Goal: Information Seeking & Learning: Check status

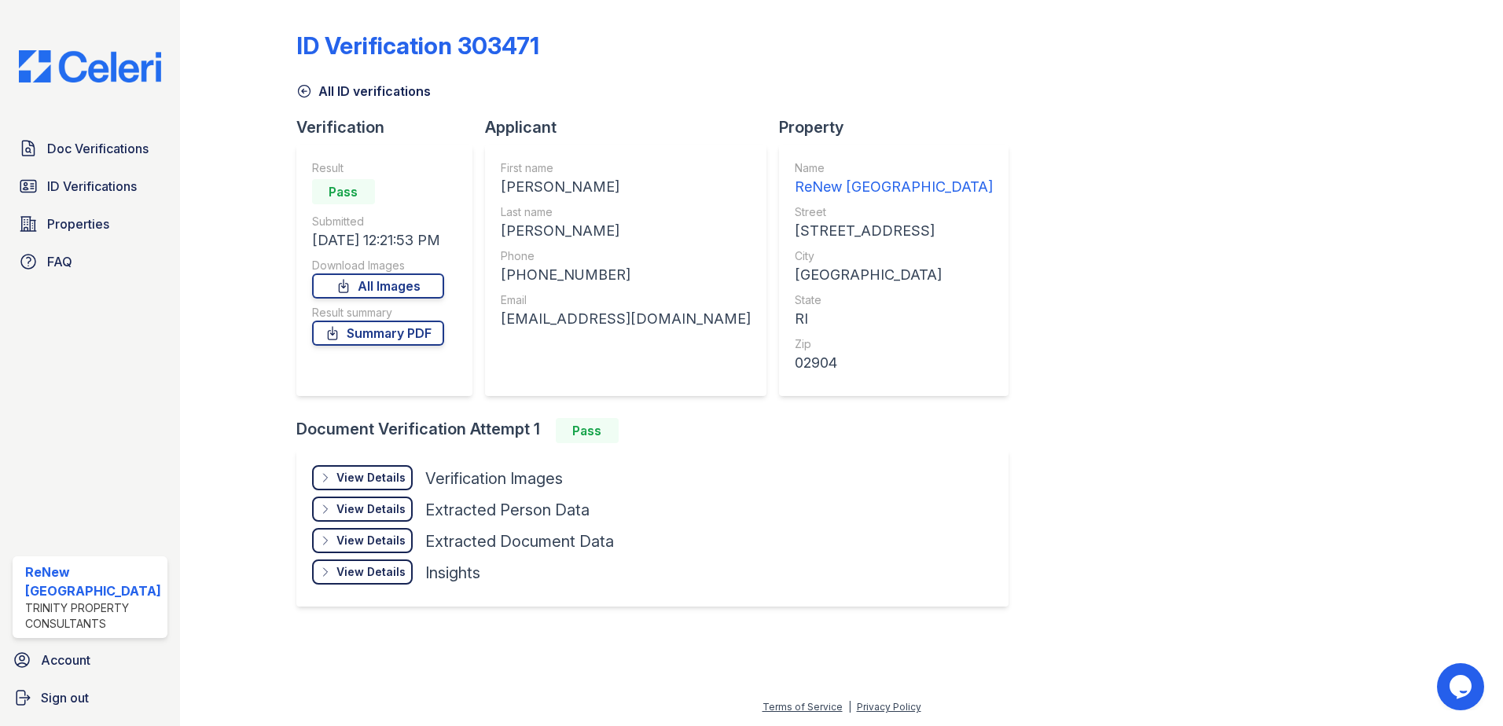
click at [373, 475] on div "View Details" at bounding box center [370, 478] width 69 height 16
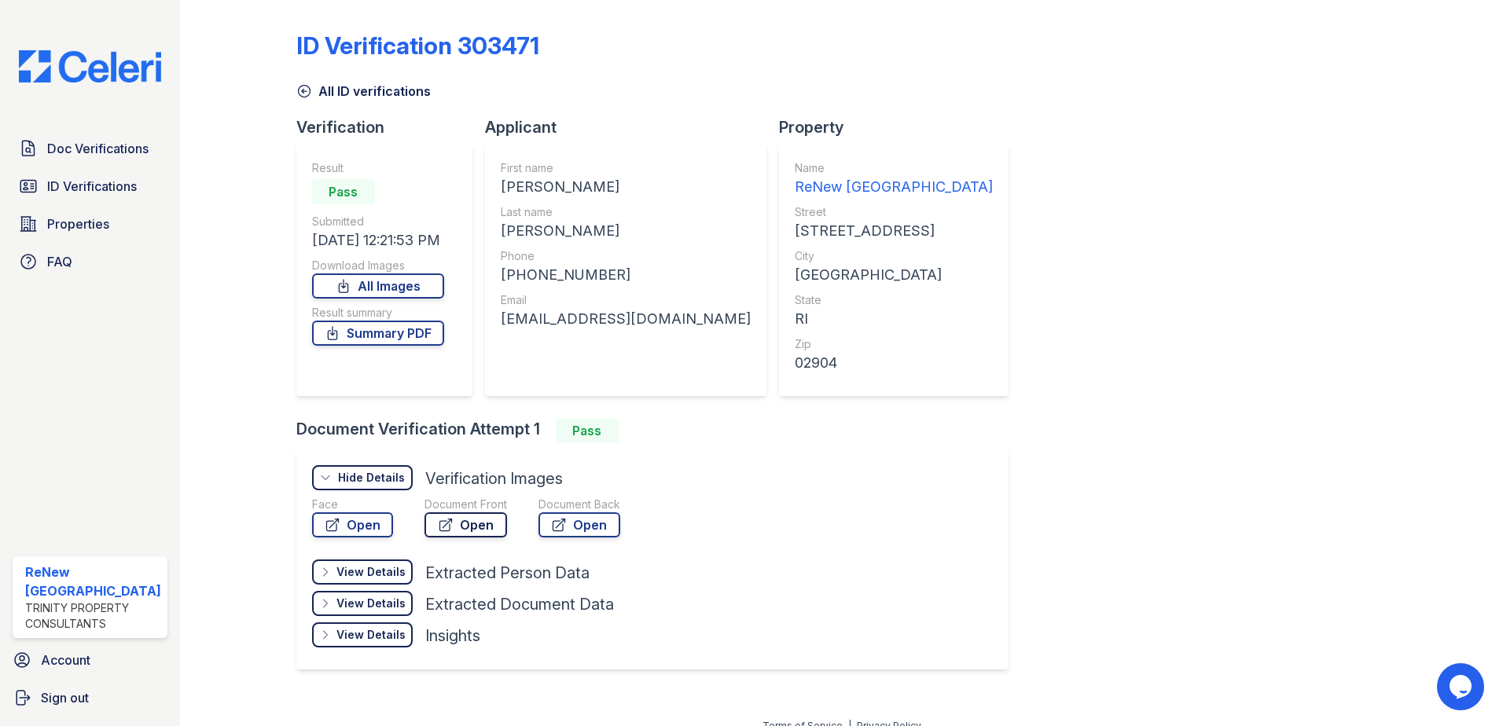
click at [490, 527] on link "Open" at bounding box center [465, 524] width 83 height 25
drag, startPoint x: 92, startPoint y: 182, endPoint x: 112, endPoint y: 178, distance: 20.0
click at [93, 182] on span "ID Verifications" at bounding box center [92, 186] width 90 height 19
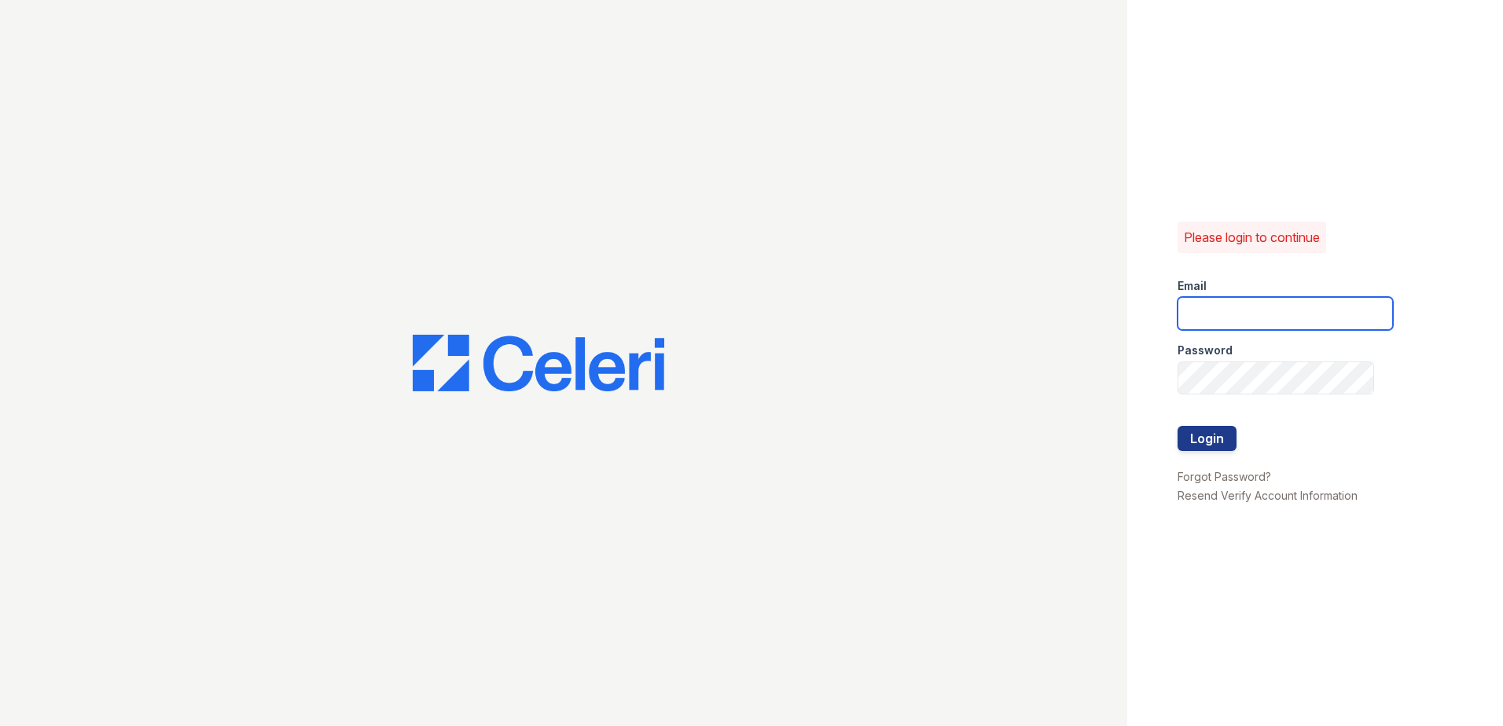
type input "ReNewNorthProvidence@trinity-pm.com"
click at [1213, 442] on button "Login" at bounding box center [1206, 438] width 59 height 25
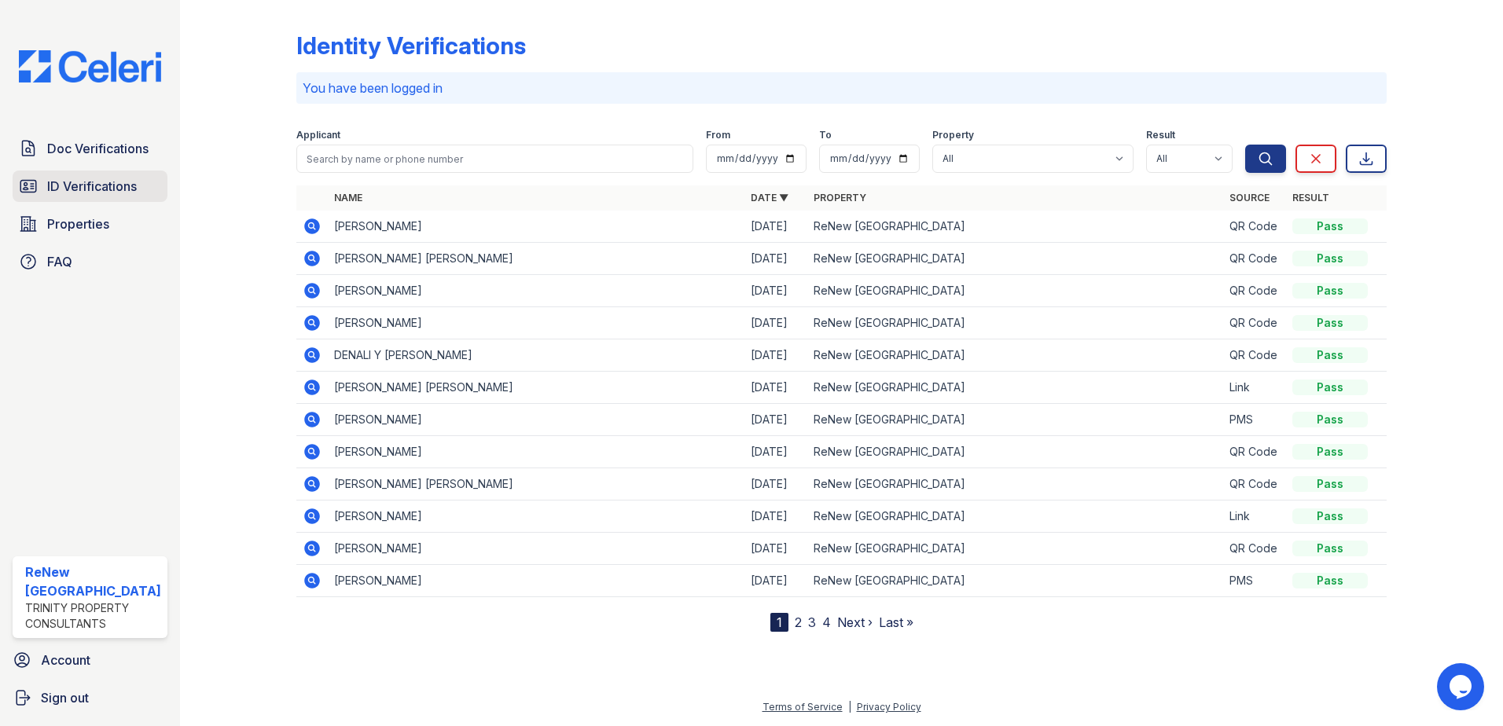
click at [83, 191] on span "ID Verifications" at bounding box center [92, 186] width 90 height 19
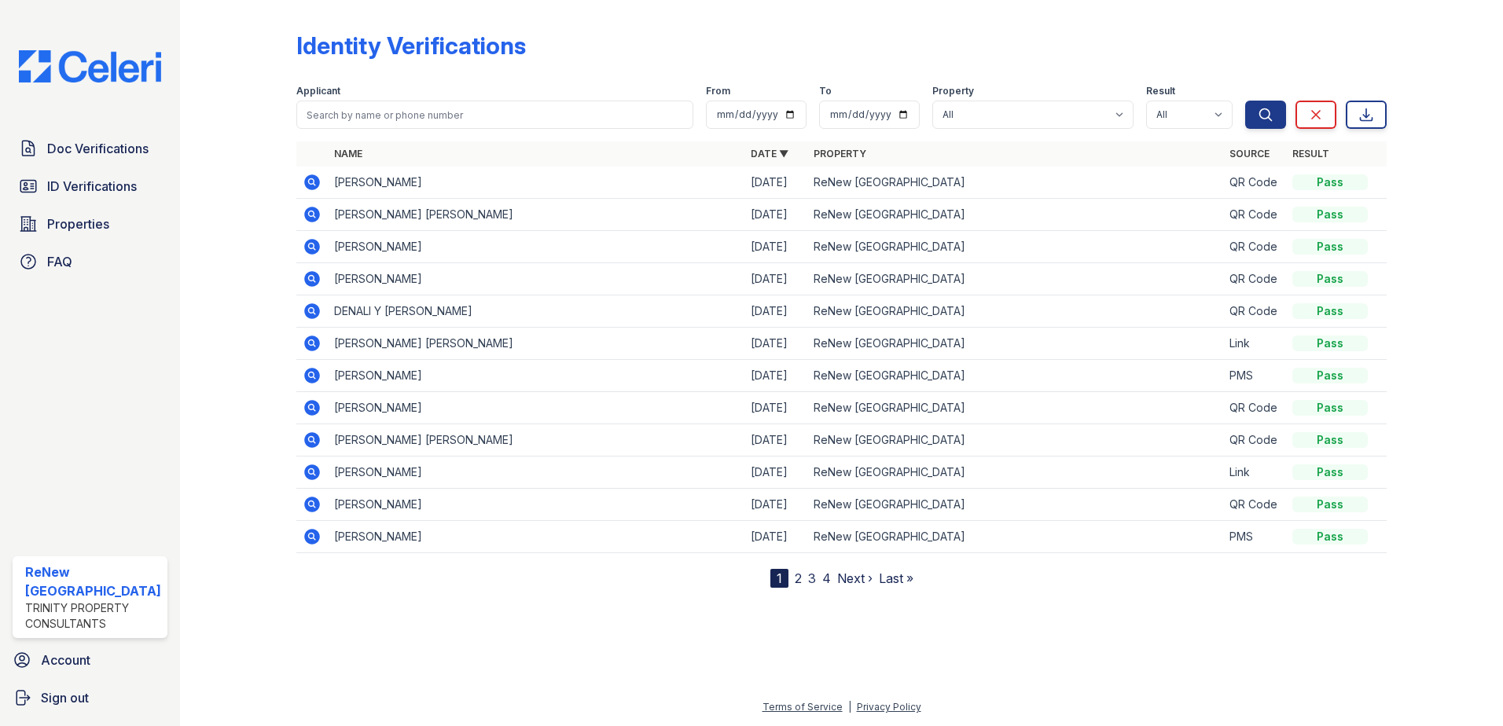
click at [797, 575] on link "2" at bounding box center [798, 579] width 7 height 16
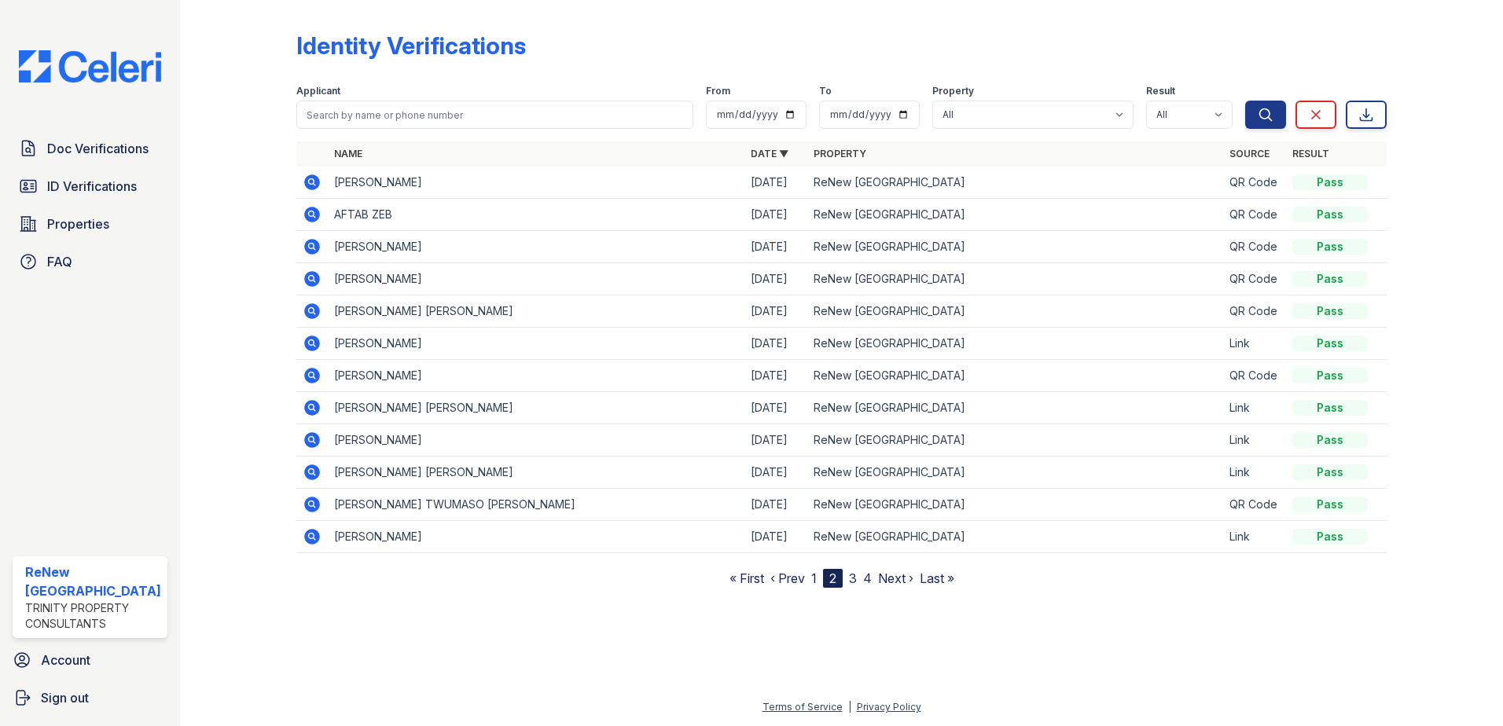
click at [849, 578] on link "3" at bounding box center [853, 579] width 8 height 16
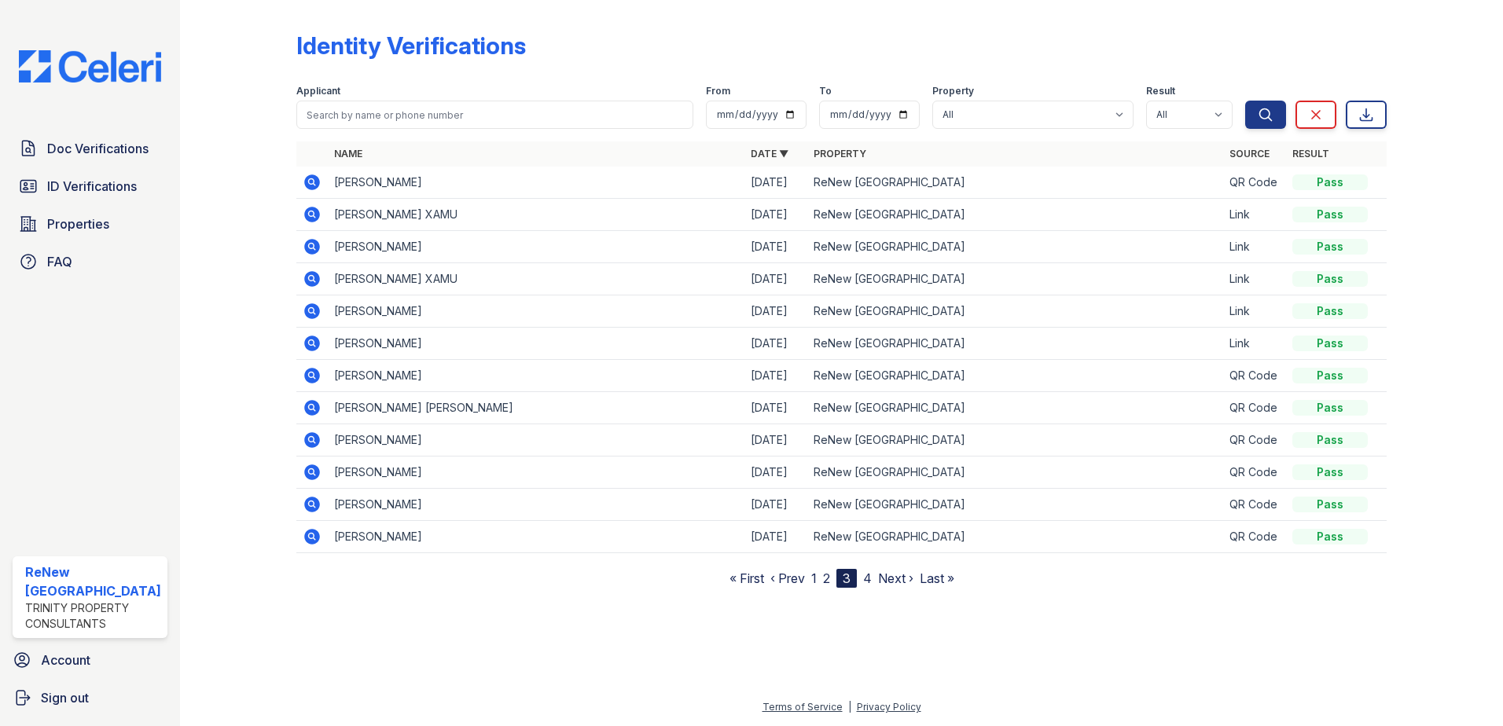
click at [869, 579] on link "4" at bounding box center [867, 579] width 9 height 16
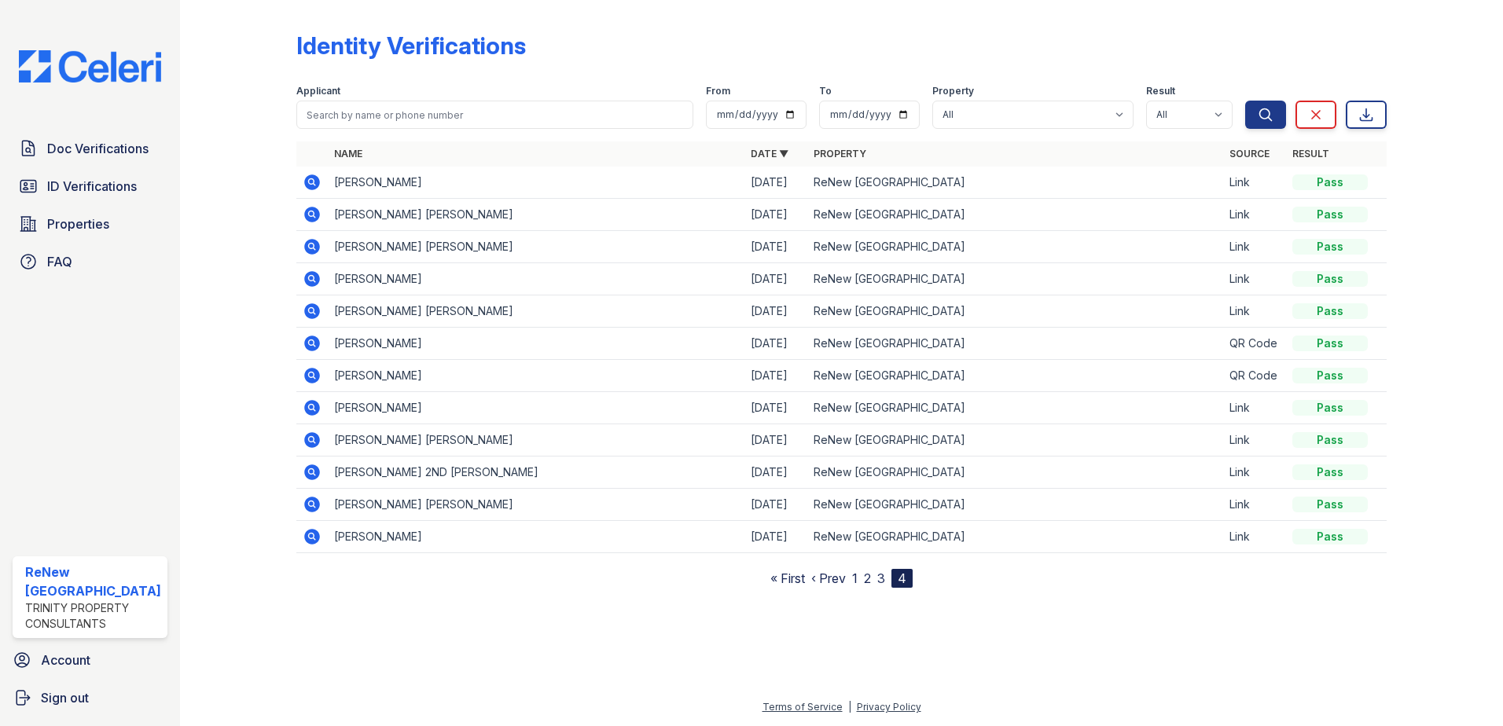
click at [904, 575] on div "4" at bounding box center [901, 578] width 21 height 19
click at [883, 578] on link "3" at bounding box center [881, 579] width 8 height 16
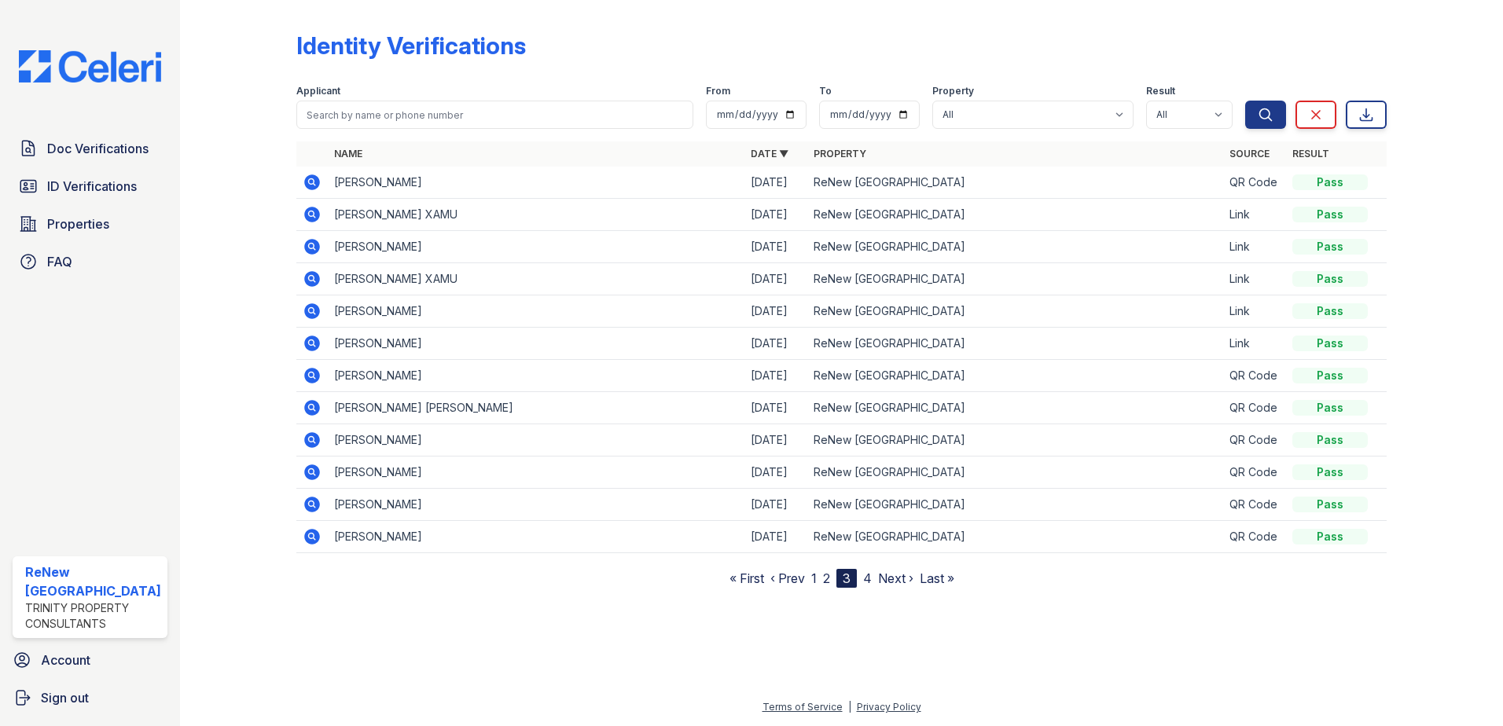
click at [811, 578] on link "1" at bounding box center [814, 579] width 6 height 16
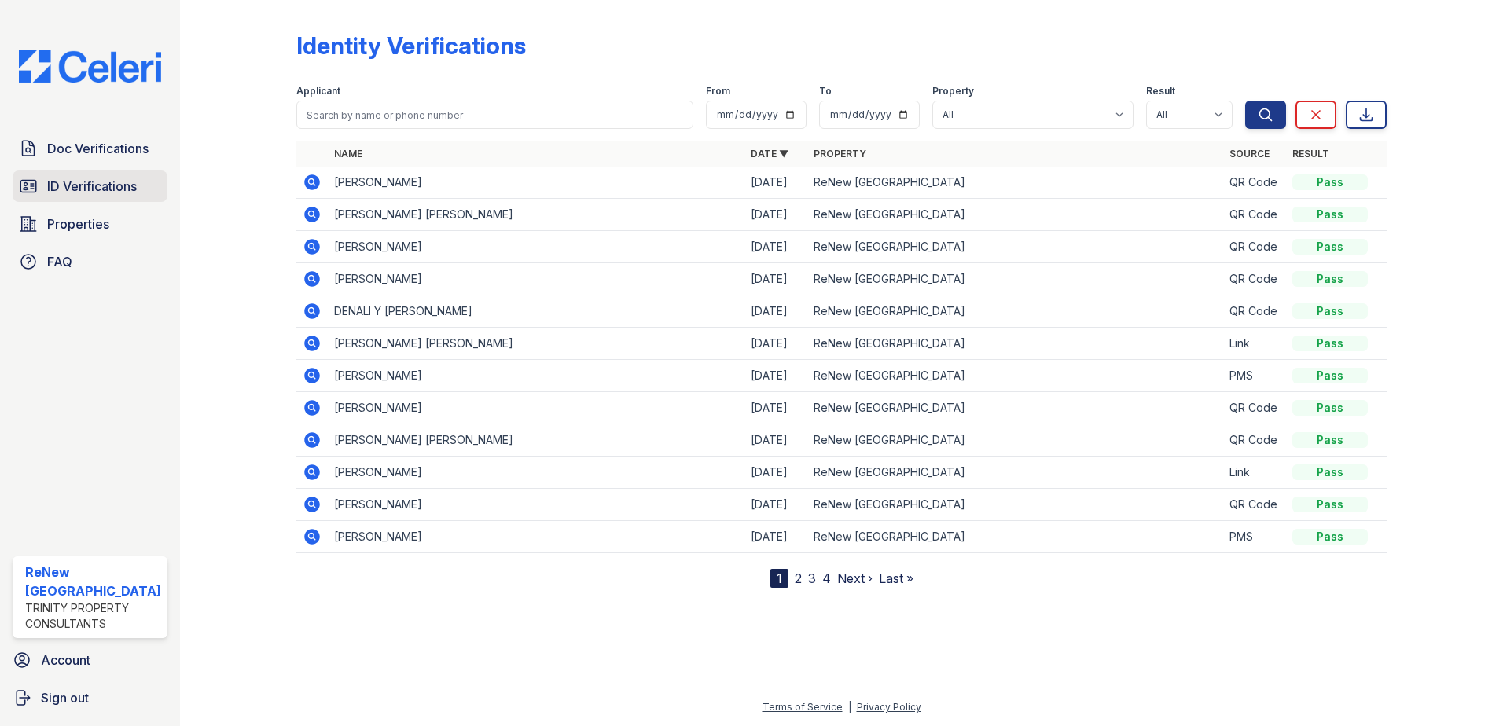
click at [79, 195] on span "ID Verifications" at bounding box center [92, 186] width 90 height 19
click at [82, 185] on span "ID Verifications" at bounding box center [92, 186] width 90 height 19
click at [799, 574] on link "2" at bounding box center [798, 579] width 7 height 16
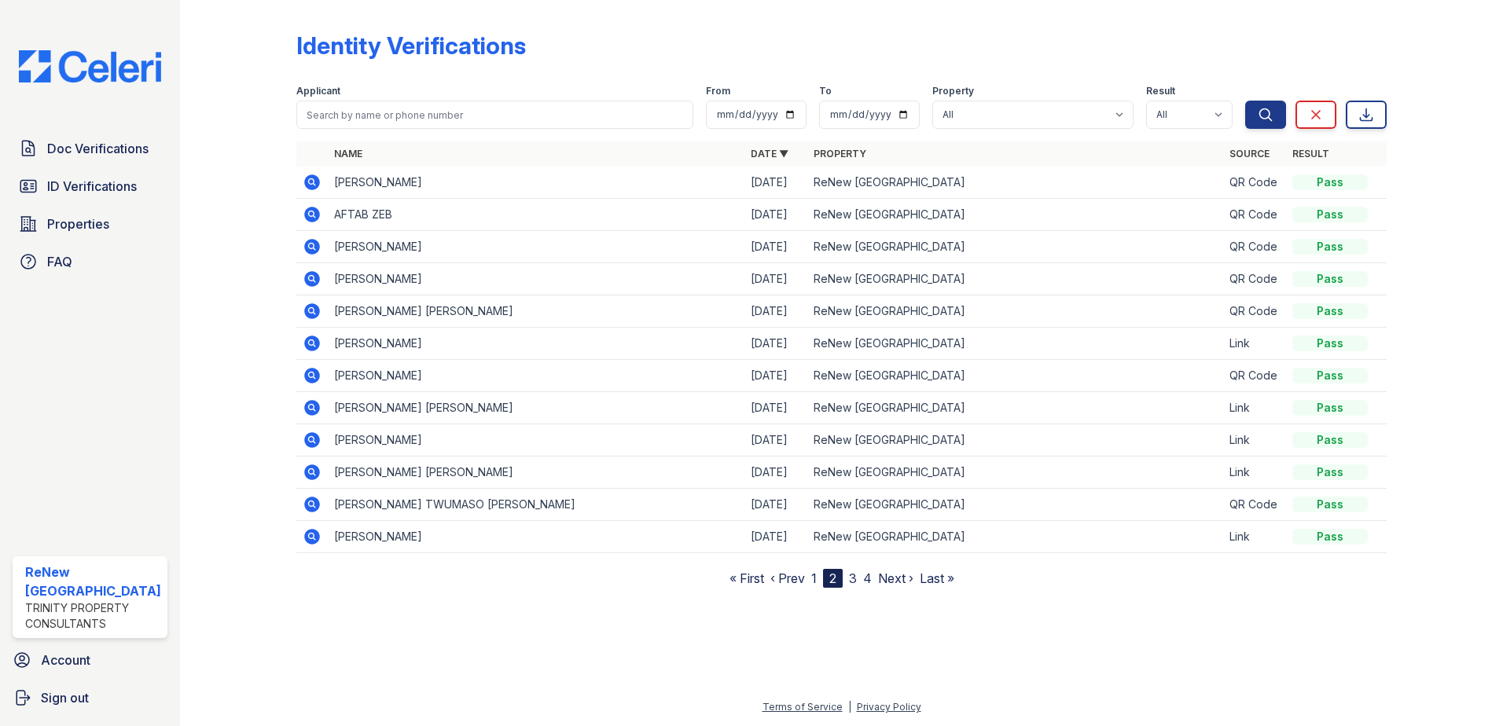
click at [851, 577] on link "3" at bounding box center [853, 579] width 8 height 16
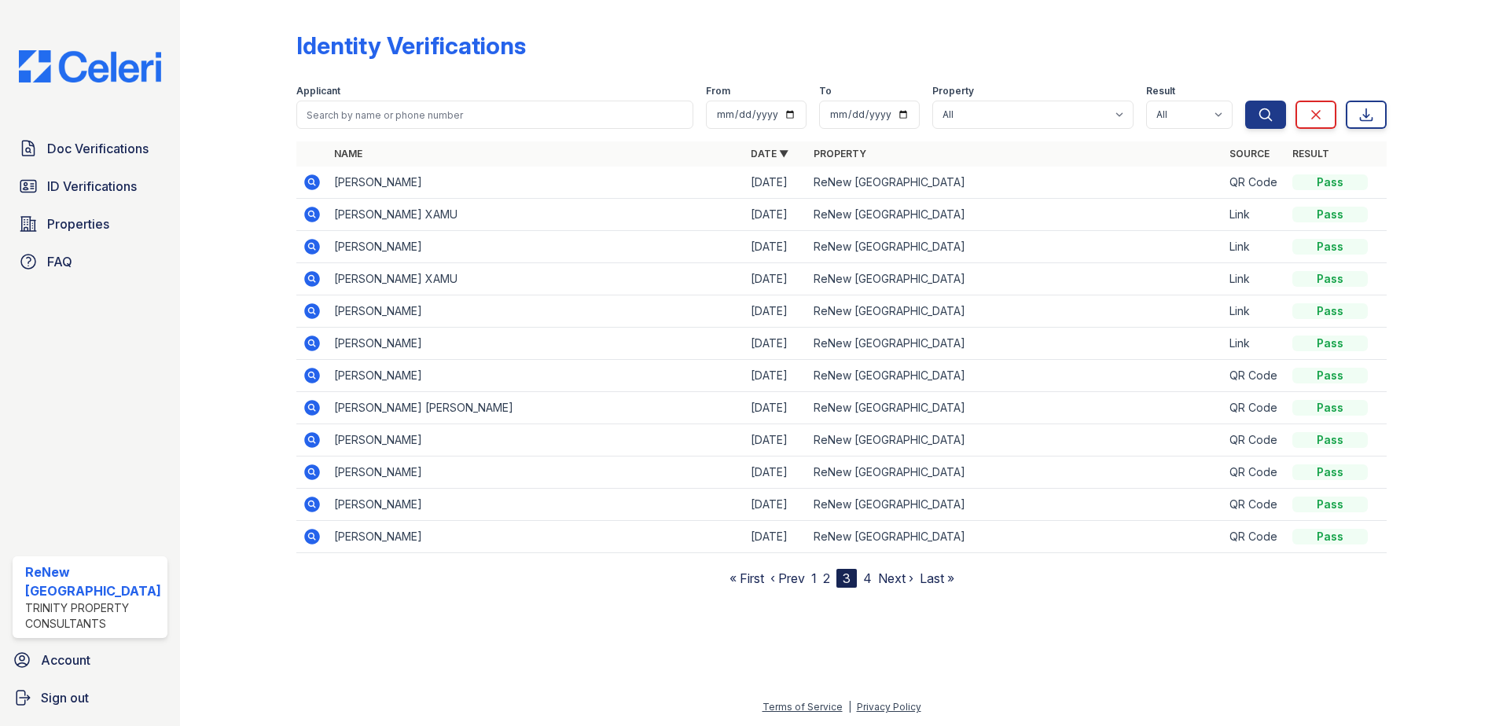
click at [866, 578] on link "4" at bounding box center [867, 579] width 9 height 16
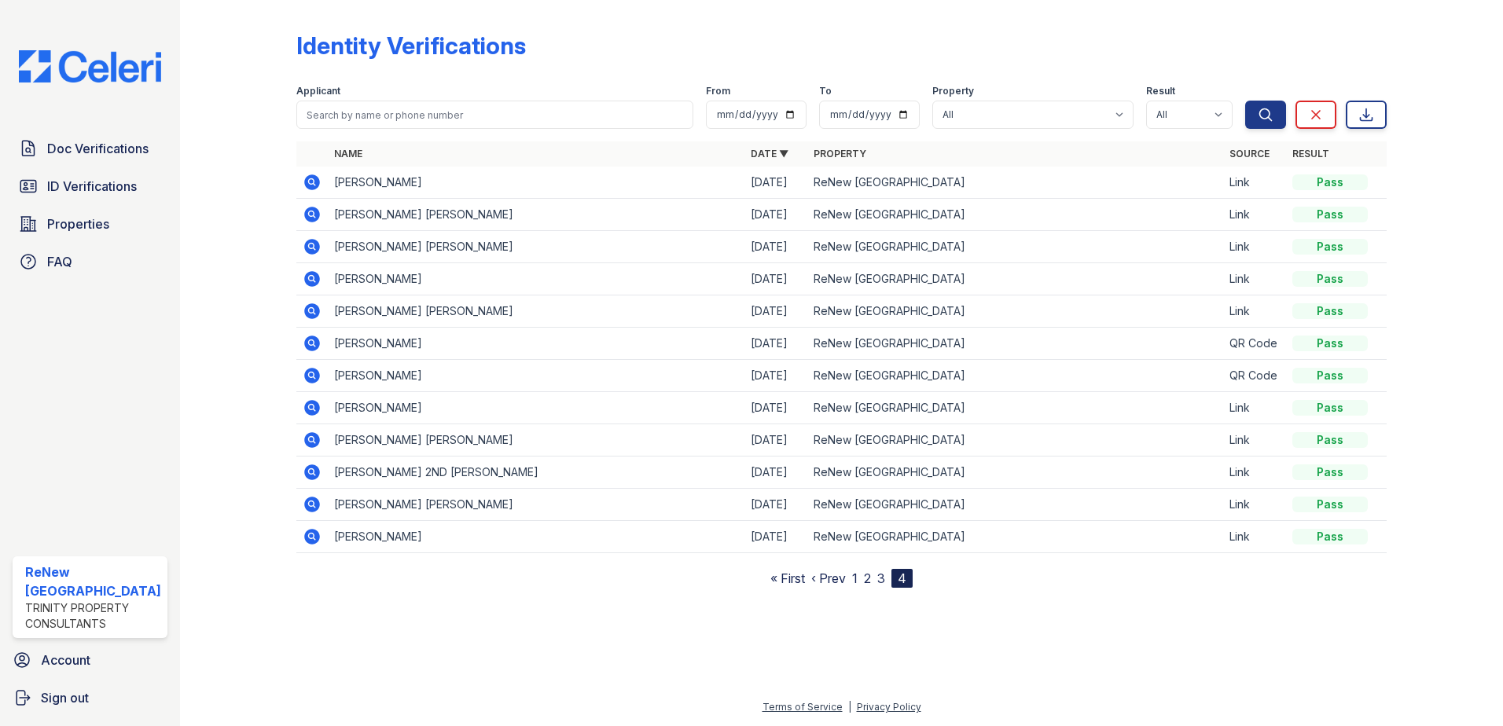
click at [309, 214] on icon at bounding box center [311, 213] width 4 height 4
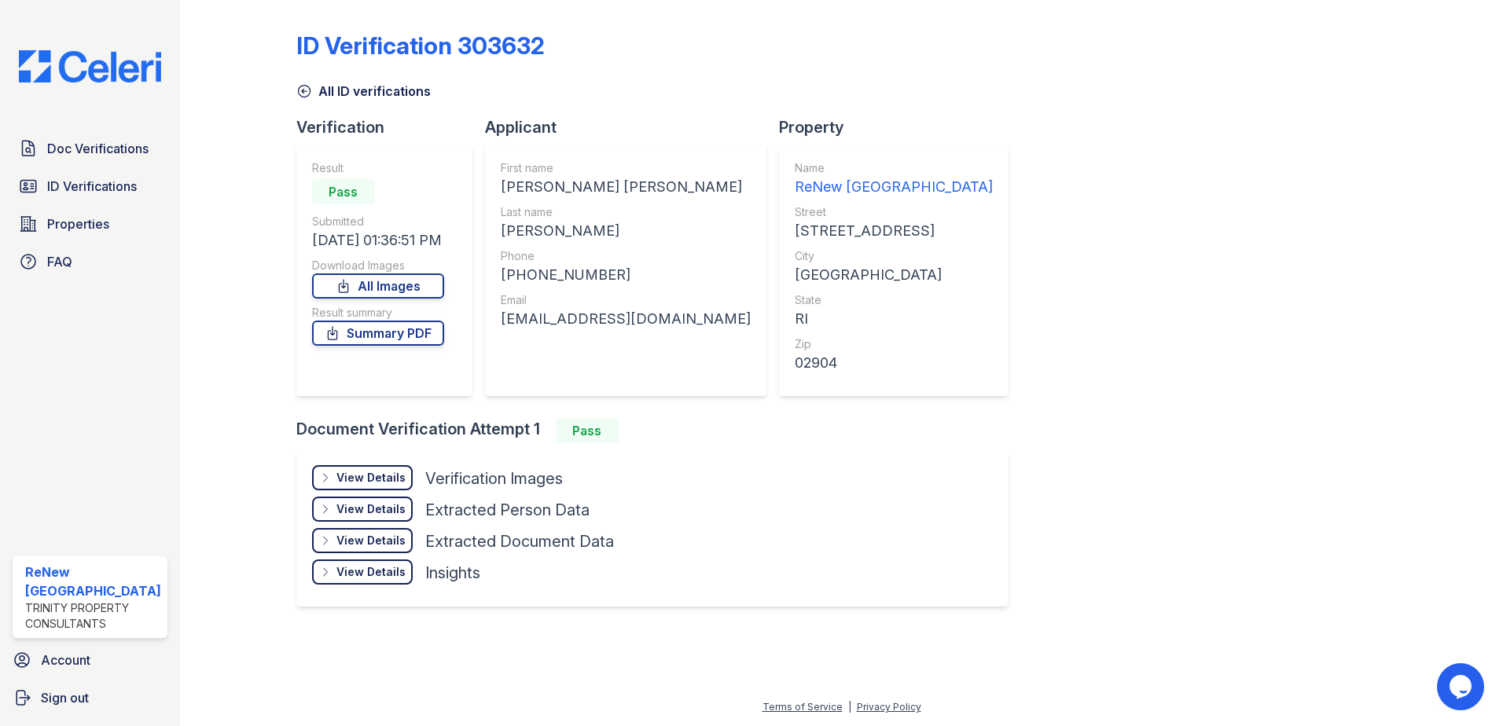
click at [378, 471] on div "View Details" at bounding box center [370, 478] width 69 height 16
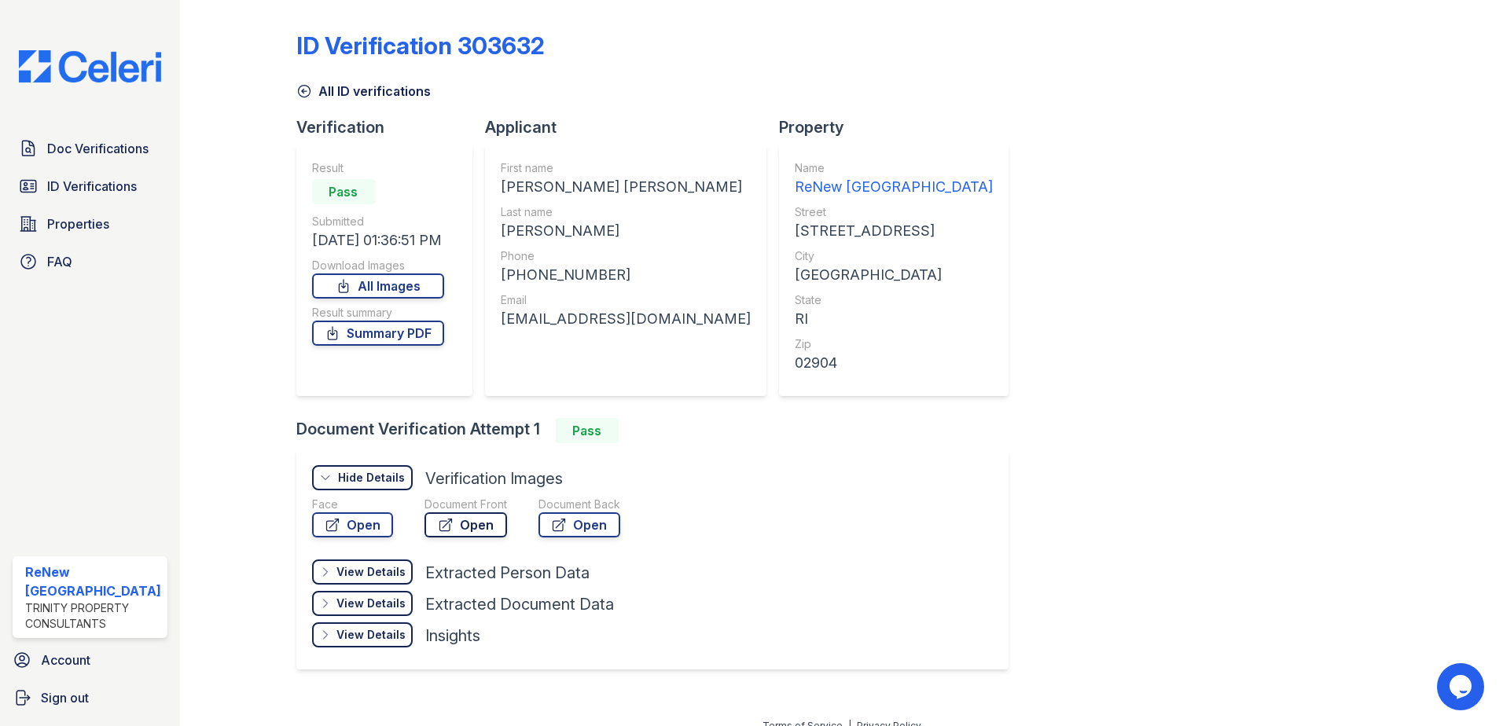
click at [464, 528] on link "Open" at bounding box center [465, 524] width 83 height 25
click at [63, 184] on span "ID Verifications" at bounding box center [92, 186] width 90 height 19
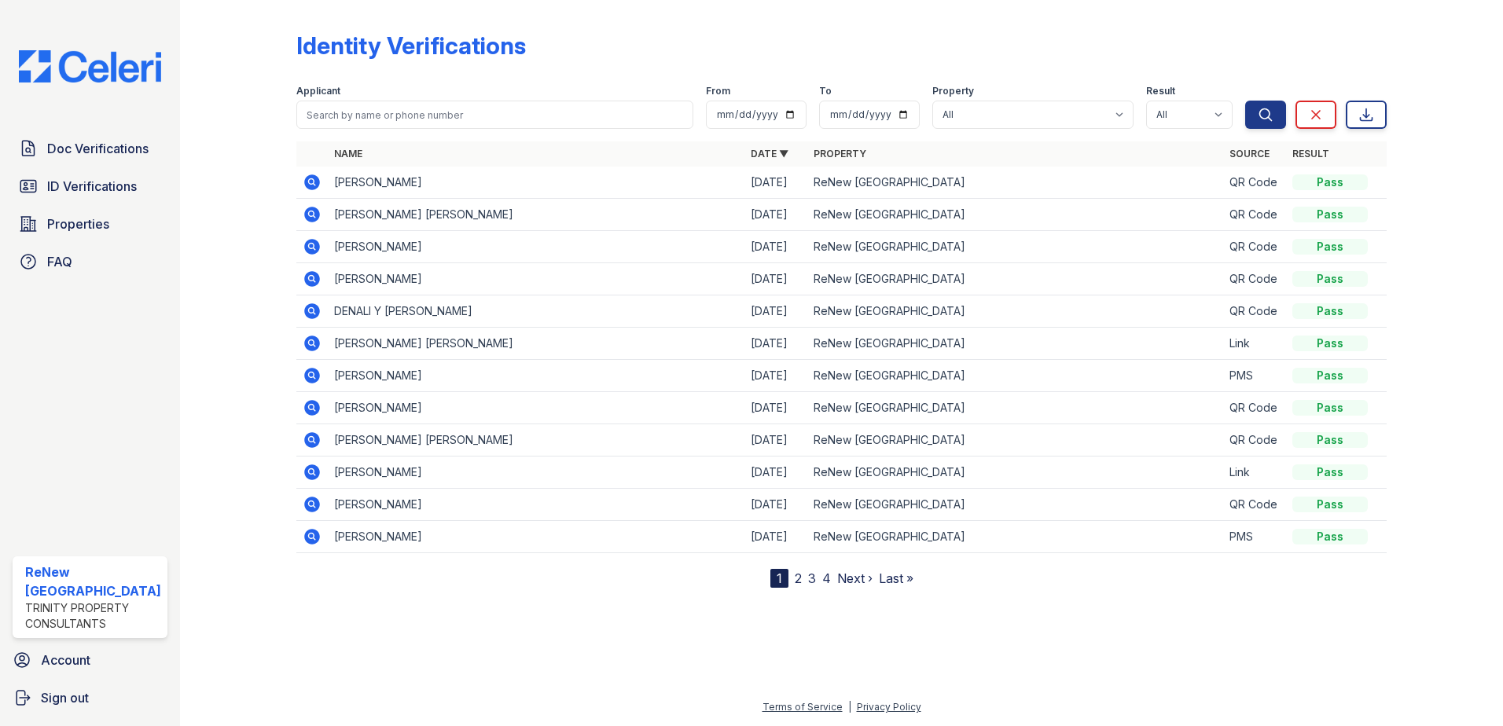
click at [795, 578] on link "2" at bounding box center [798, 579] width 7 height 16
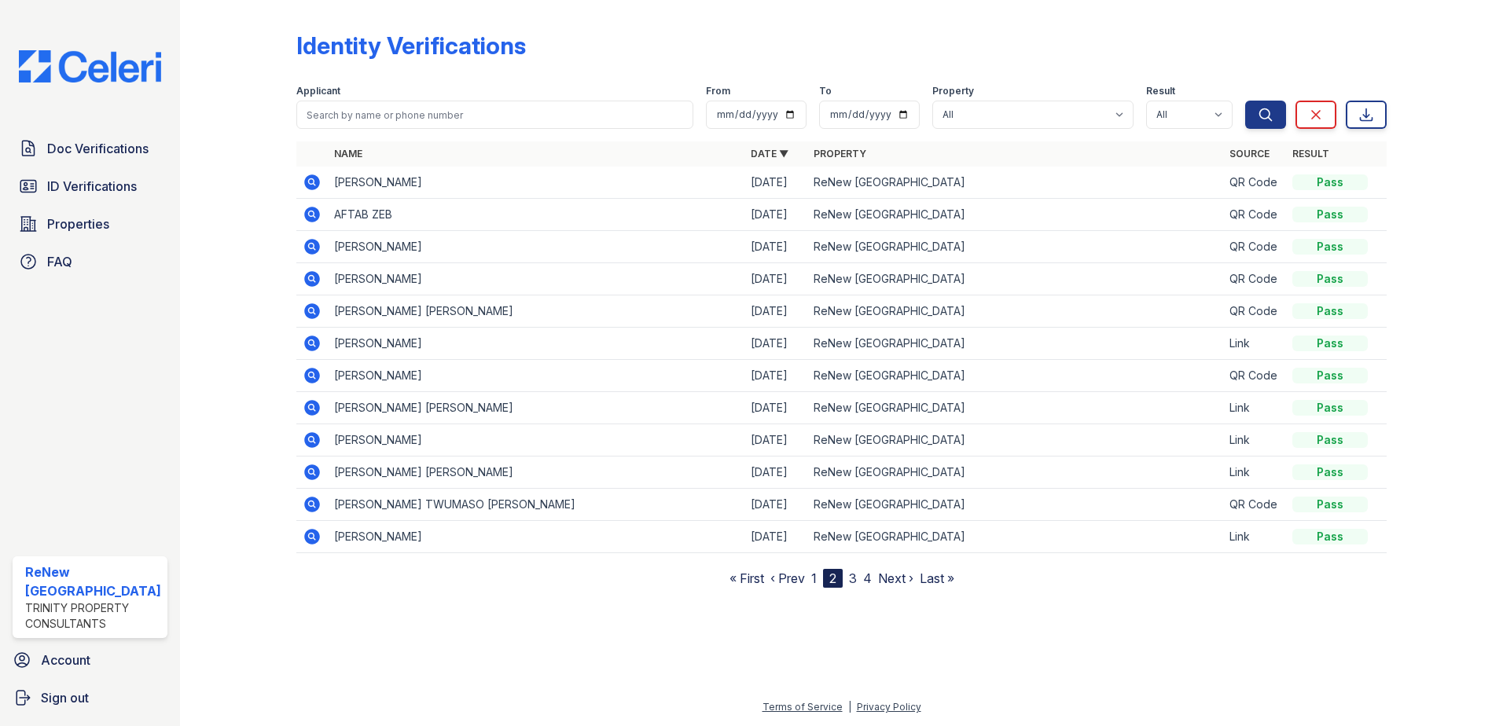
click at [791, 578] on link "‹ Prev" at bounding box center [787, 579] width 35 height 16
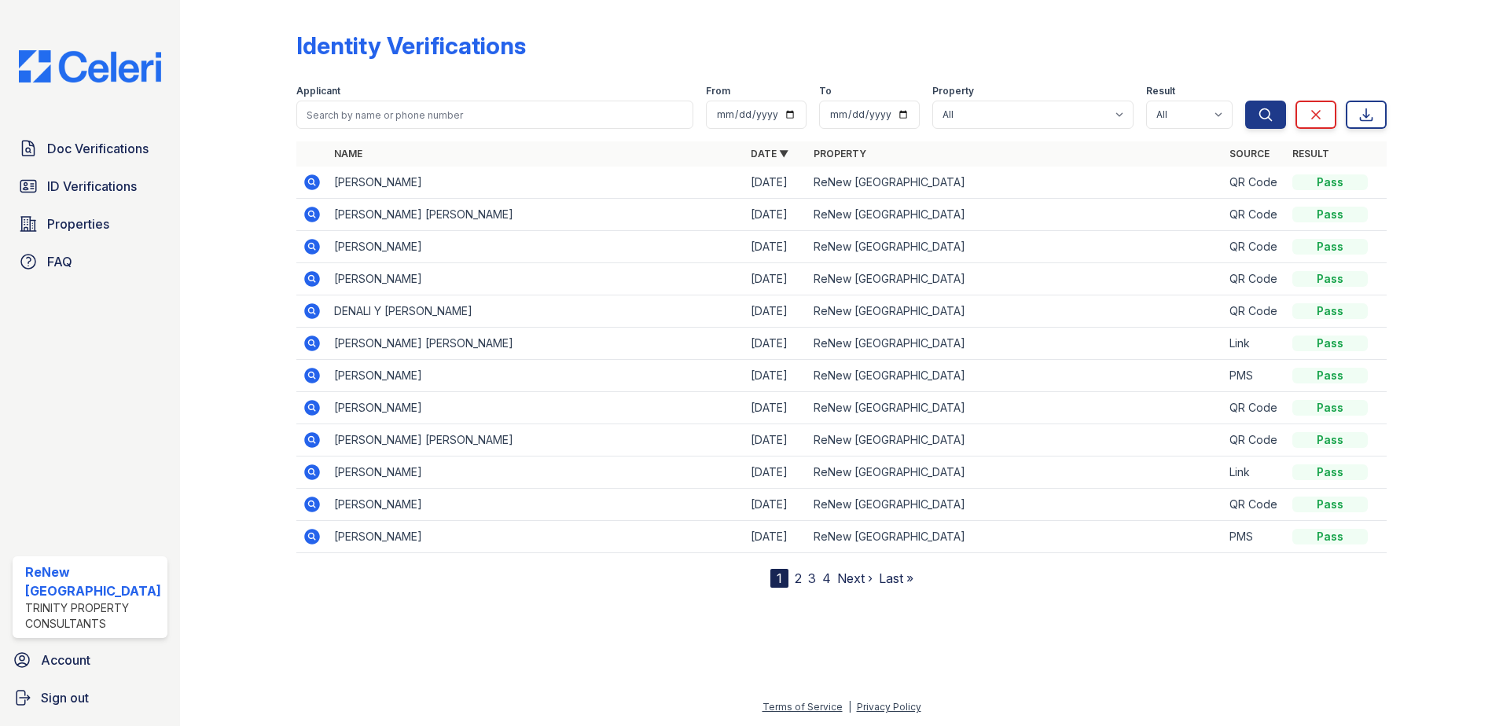
click at [819, 580] on nav "1 2 3 4 Next › Last »" at bounding box center [841, 578] width 143 height 19
click at [823, 579] on link "4" at bounding box center [826, 579] width 9 height 16
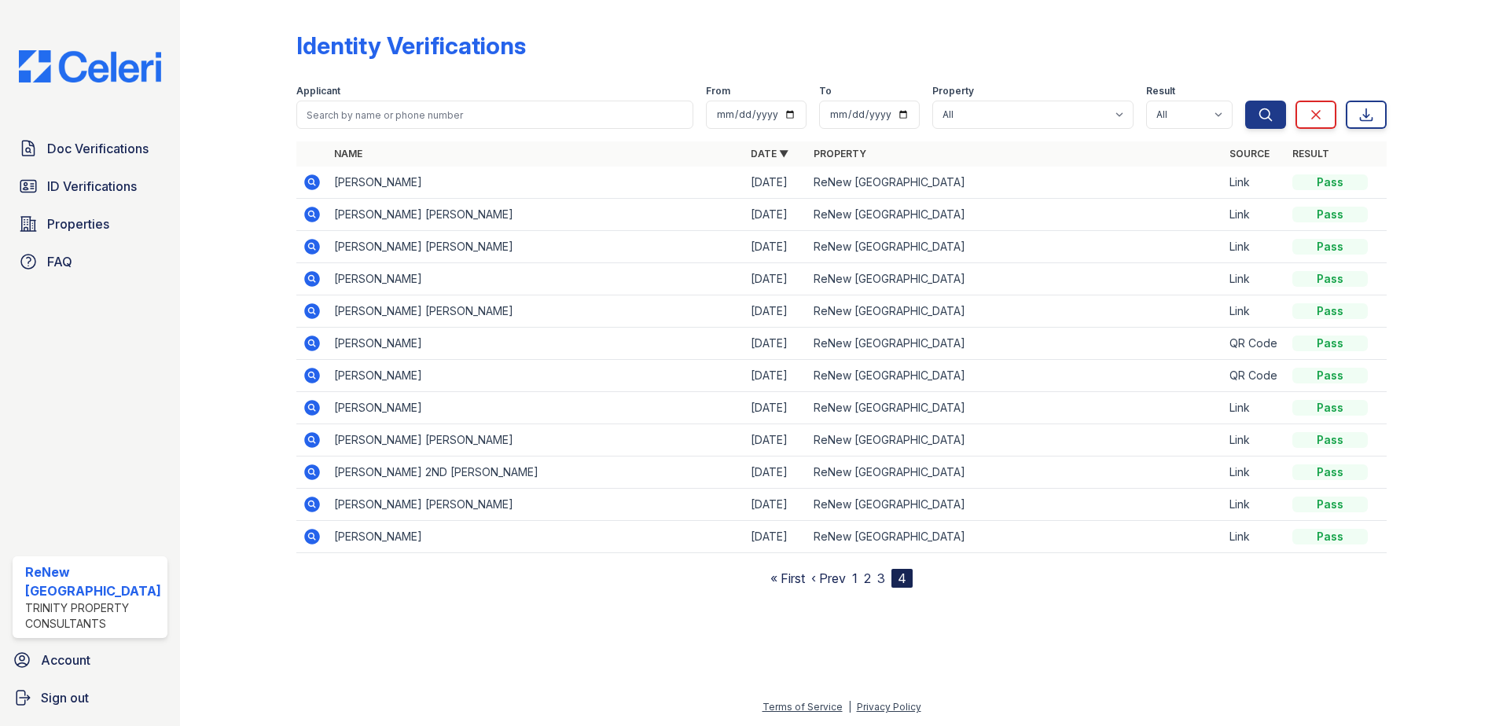
click at [310, 246] on icon at bounding box center [311, 246] width 4 height 4
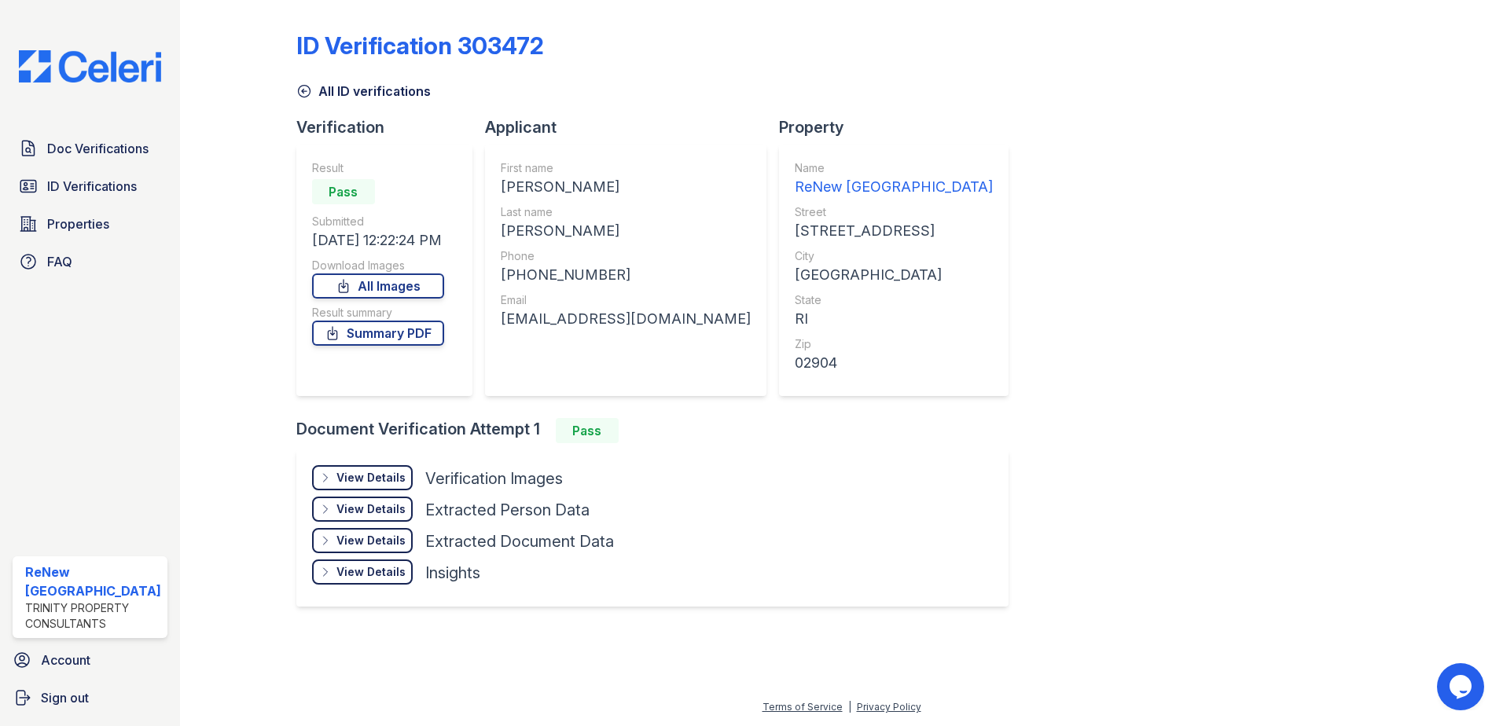
click at [393, 471] on div "View Details" at bounding box center [370, 478] width 69 height 16
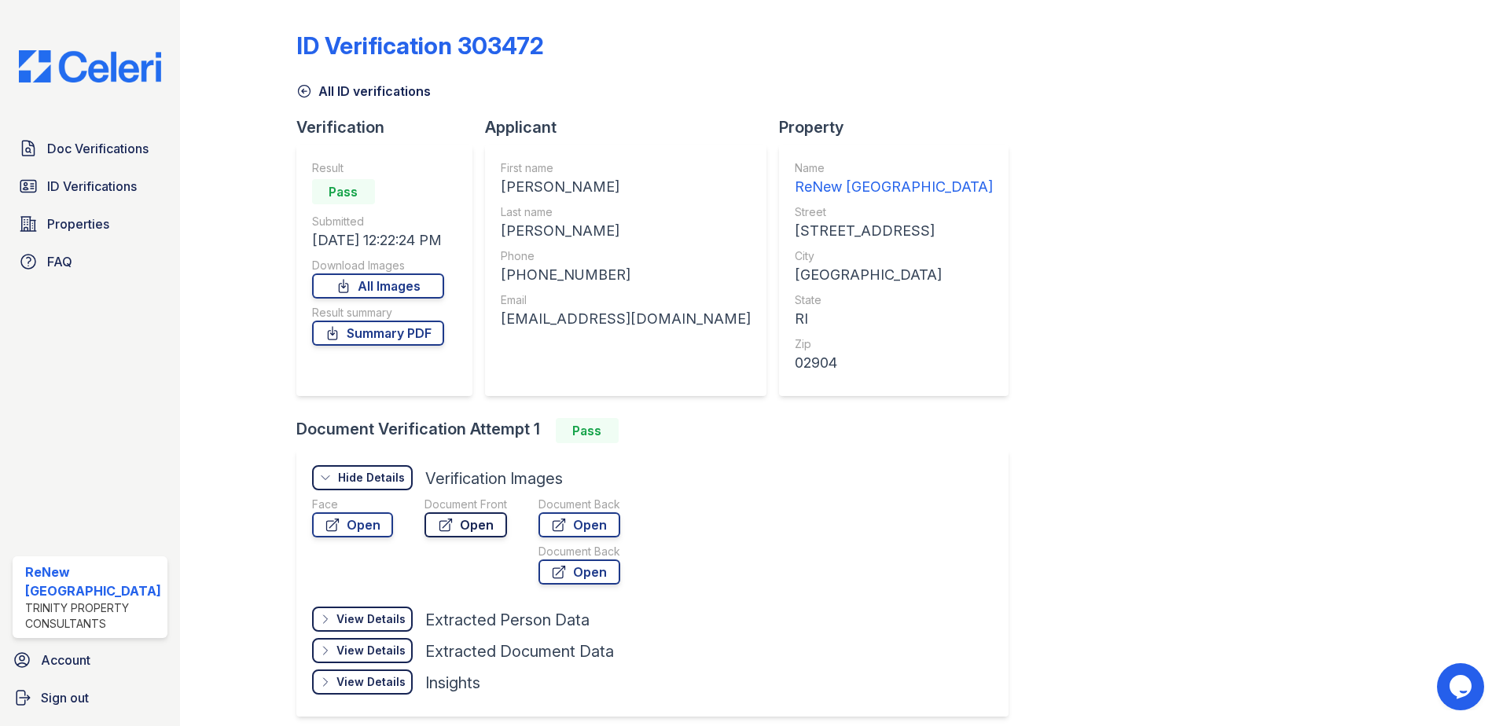
click at [457, 524] on link "Open" at bounding box center [465, 524] width 83 height 25
click at [55, 196] on link "ID Verifications" at bounding box center [90, 186] width 155 height 31
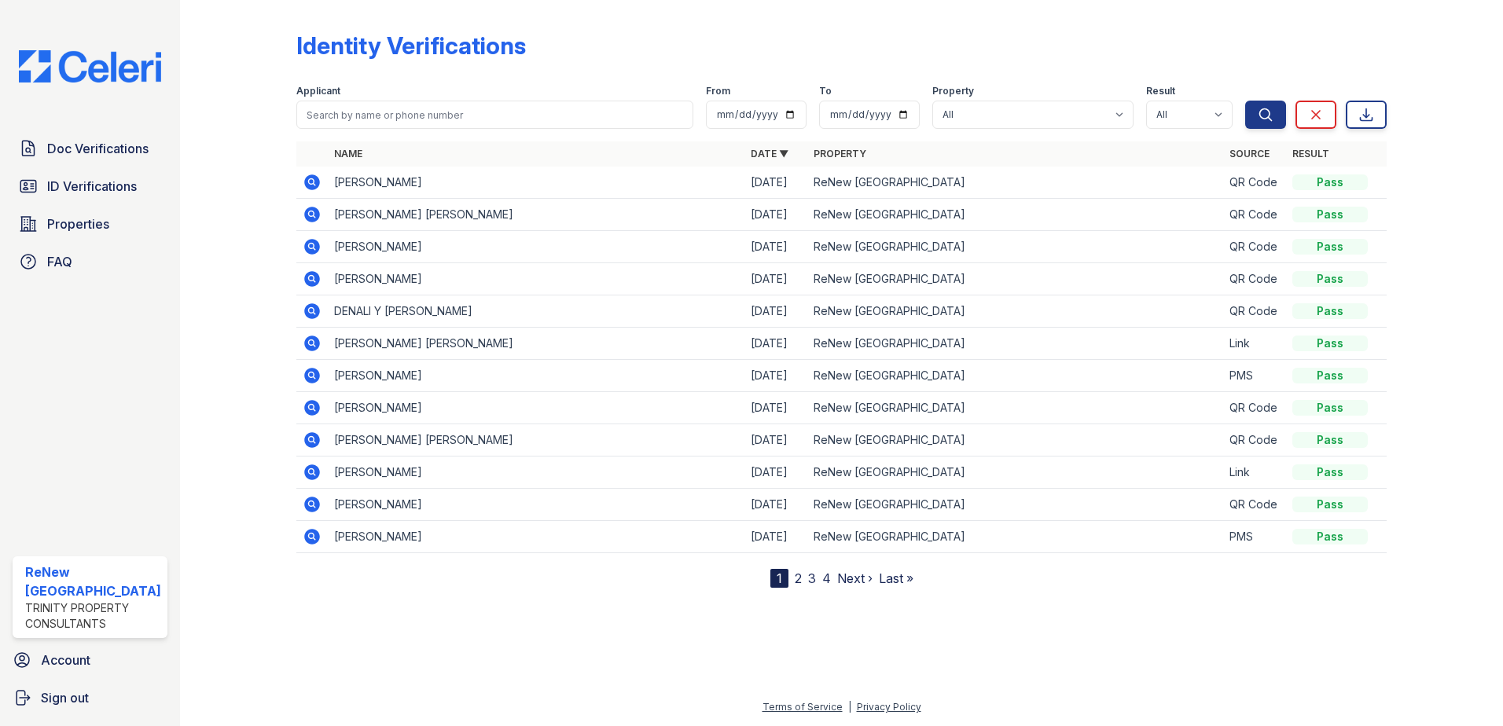
click at [795, 580] on link "2" at bounding box center [798, 579] width 7 height 16
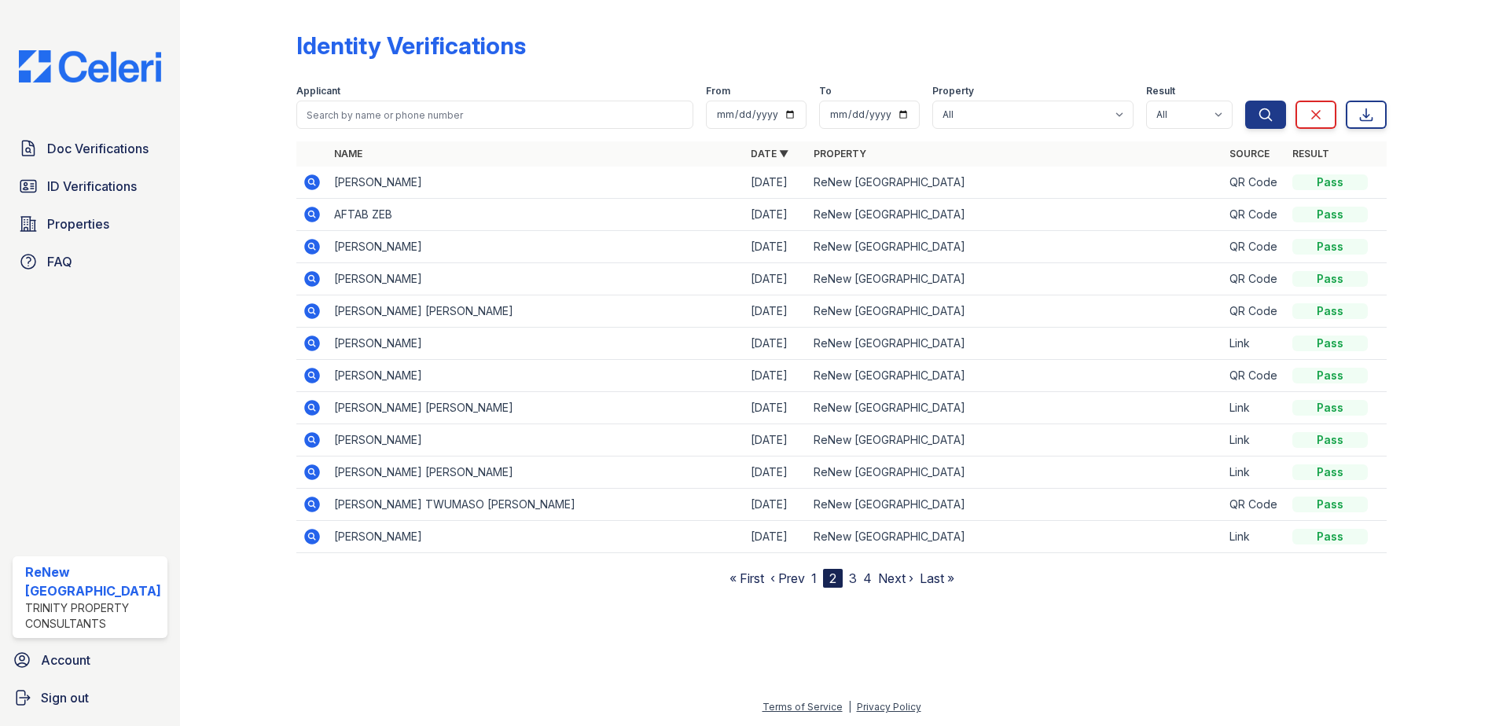
click at [851, 580] on link "3" at bounding box center [853, 579] width 8 height 16
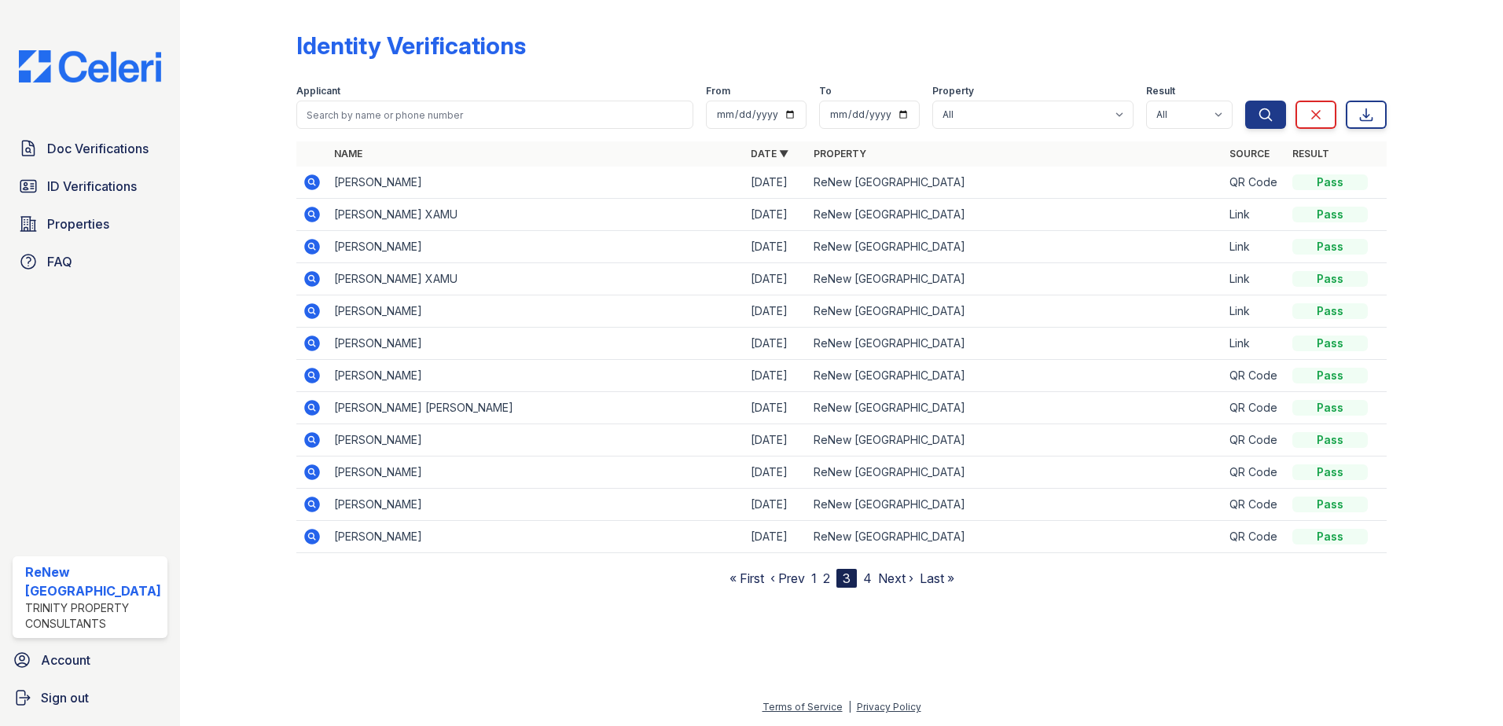
click at [864, 576] on link "4" at bounding box center [867, 579] width 9 height 16
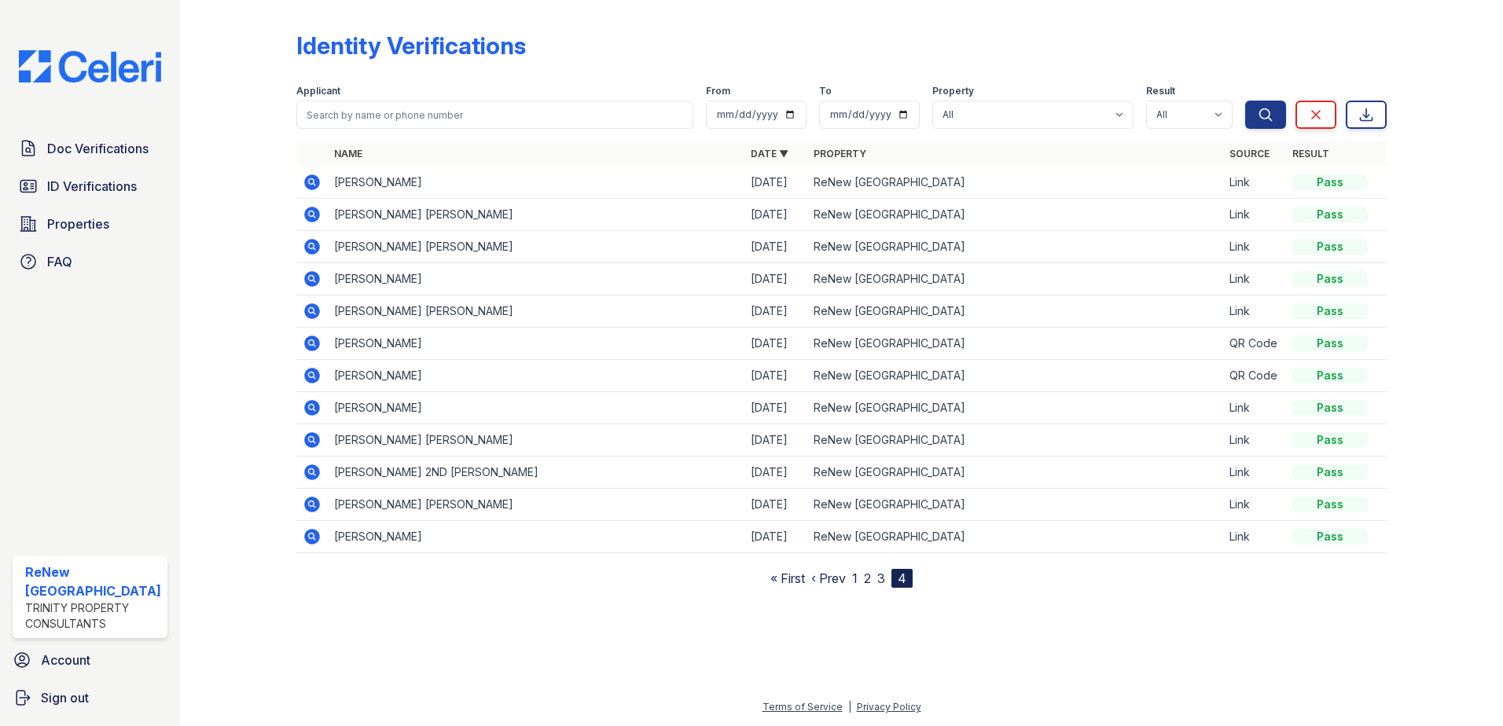
click at [310, 180] on icon at bounding box center [311, 181] width 4 height 4
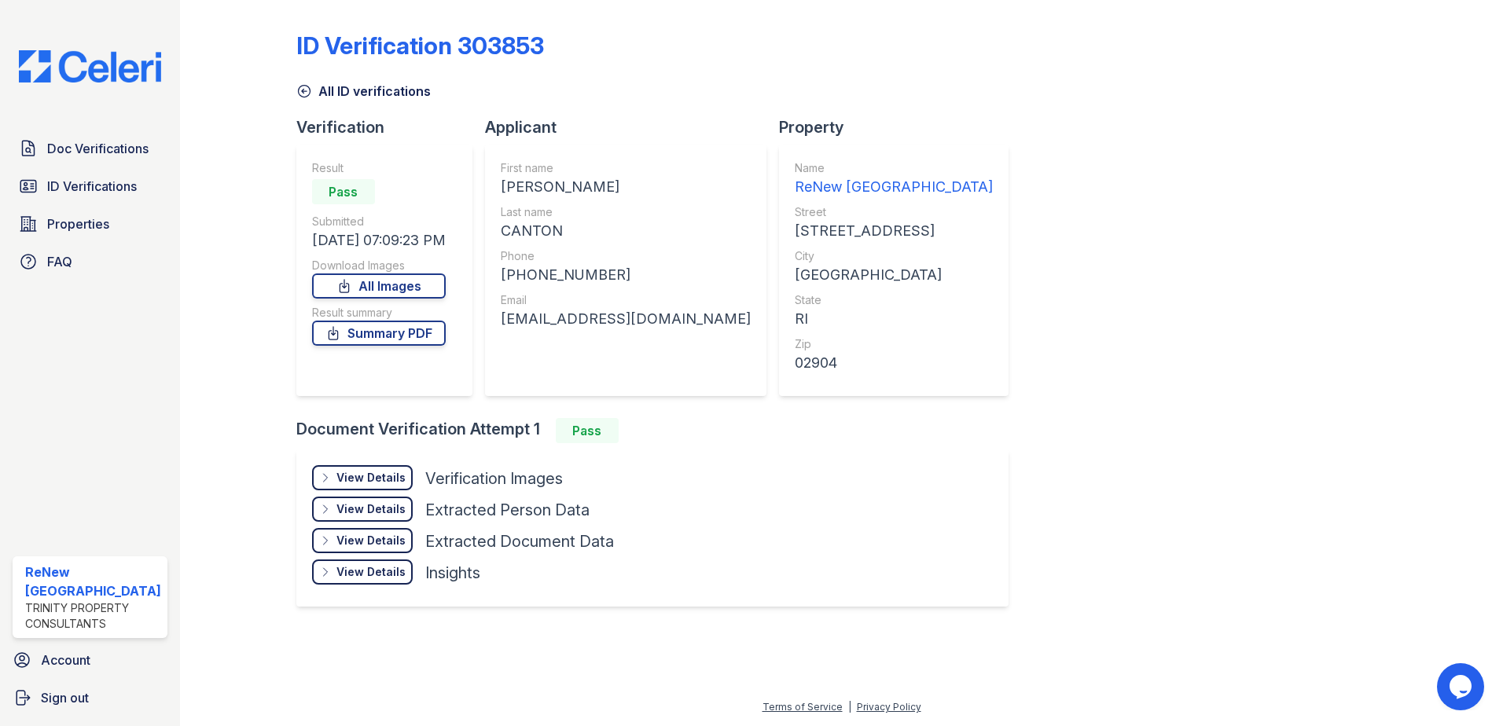
click at [397, 472] on div "View Details" at bounding box center [370, 478] width 69 height 16
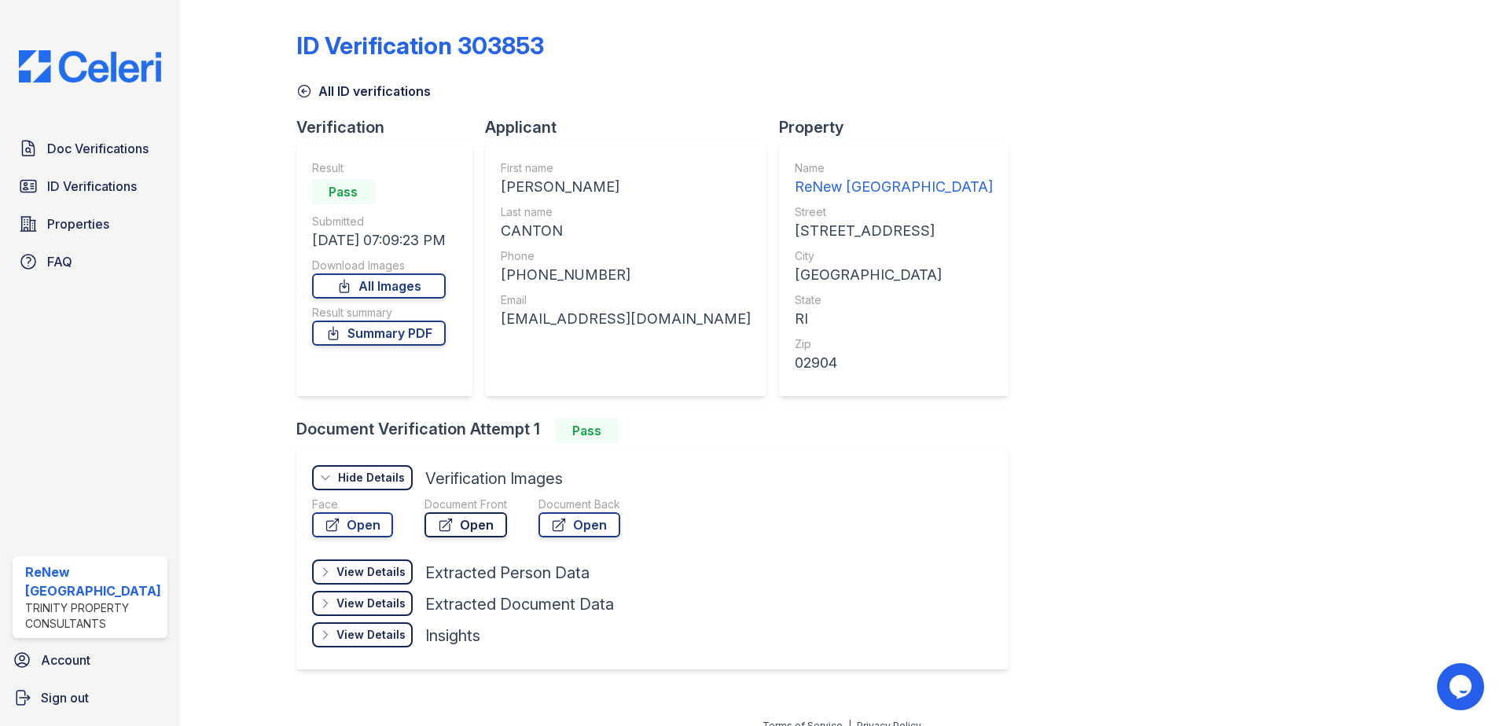
click at [472, 522] on link "Open" at bounding box center [465, 524] width 83 height 25
